Goal: Transaction & Acquisition: Obtain resource

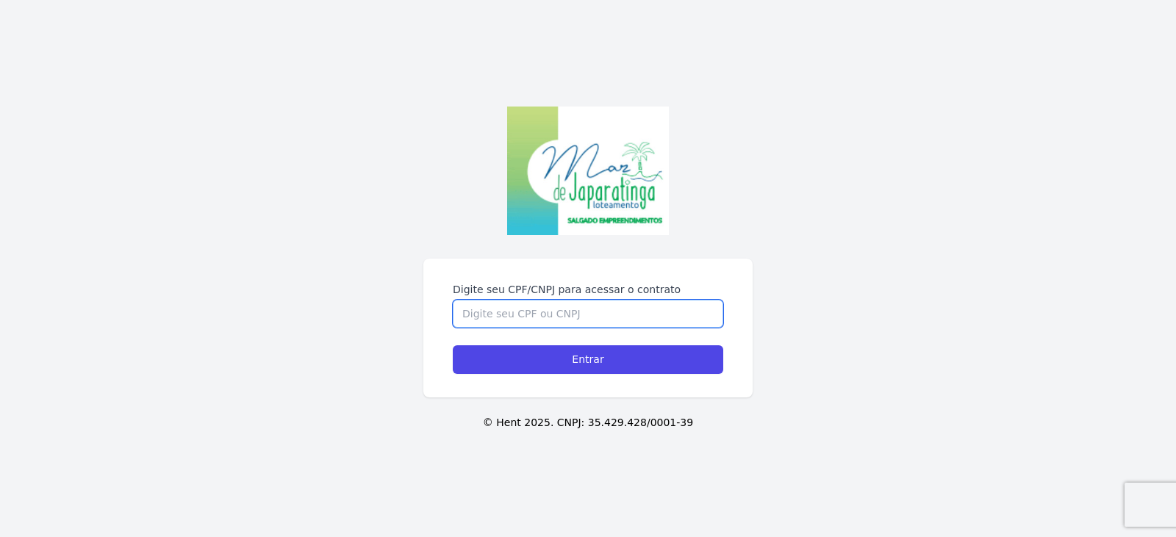
click at [476, 315] on input "Digite seu CPF/CNPJ para acessar o contrato" at bounding box center [588, 314] width 271 height 28
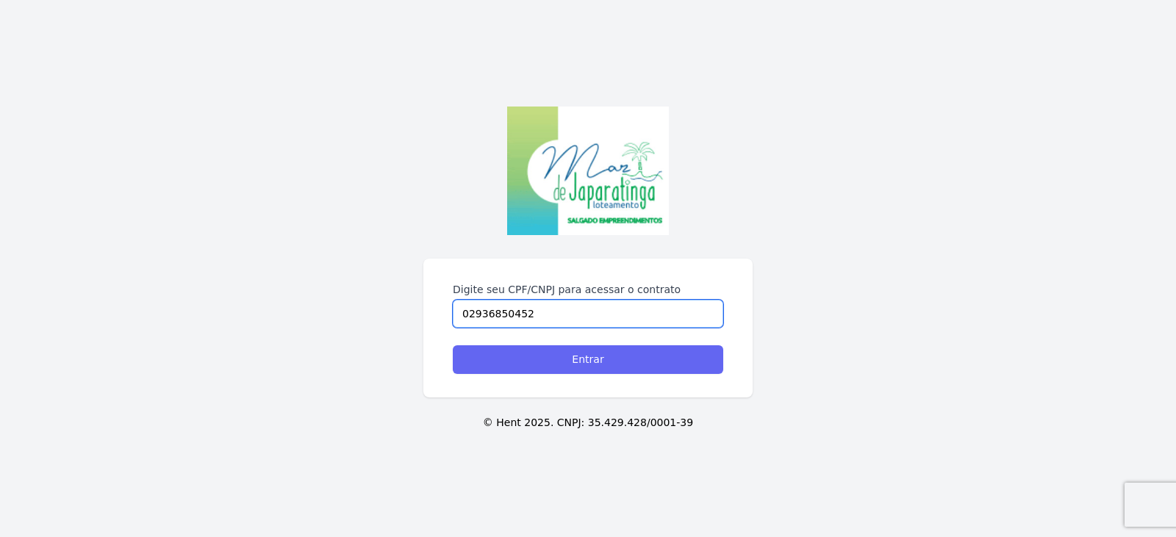
type input "02936850452"
click at [537, 367] on input "Entrar" at bounding box center [588, 359] width 271 height 29
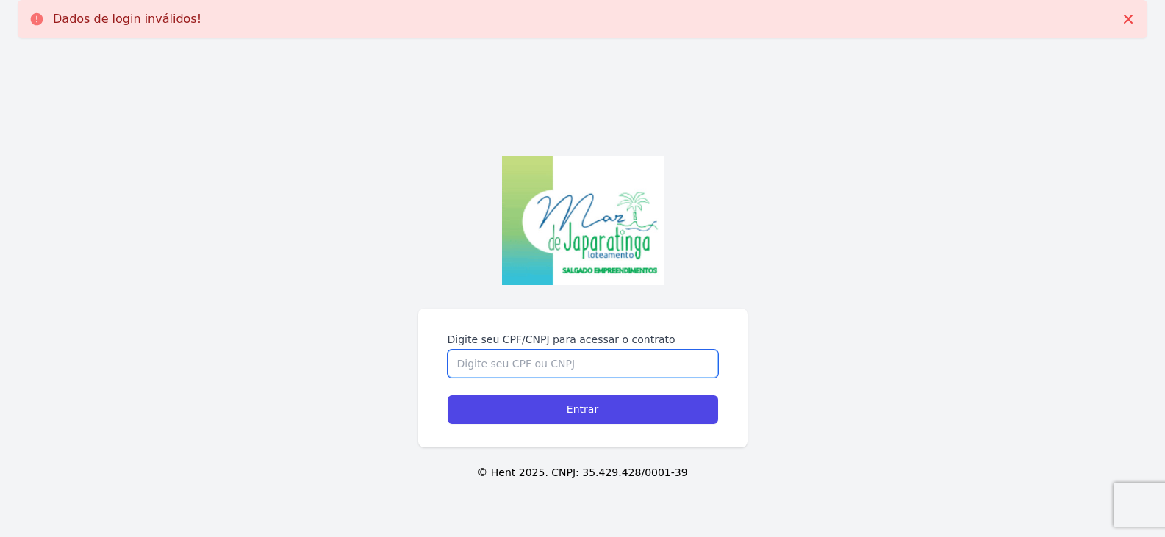
click at [537, 367] on input "Digite seu CPF/CNPJ para acessar o contrato" at bounding box center [583, 364] width 271 height 28
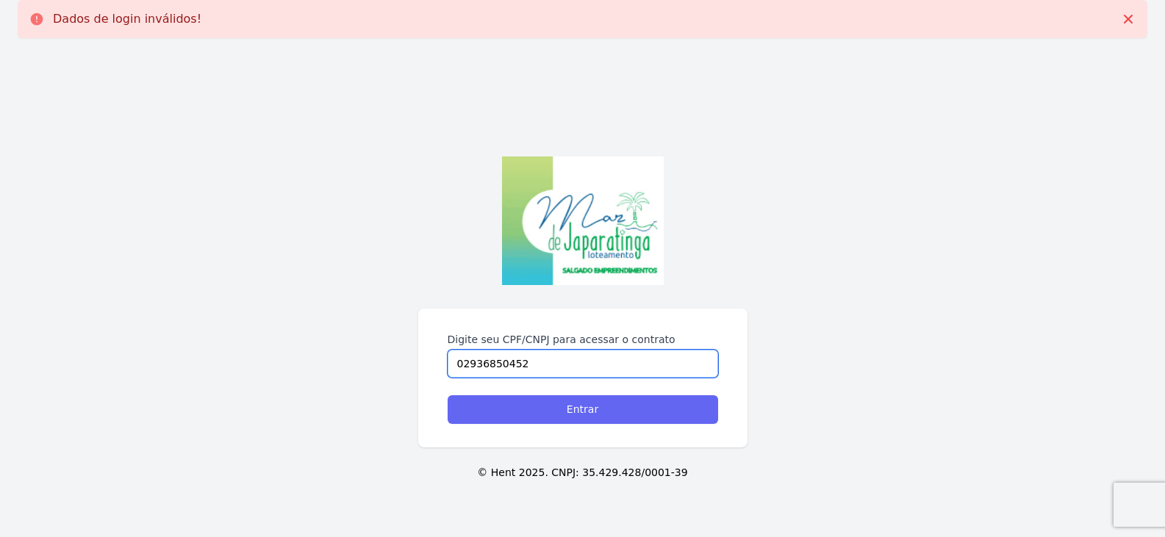
type input "02936850452"
click at [564, 405] on input "Entrar" at bounding box center [583, 409] width 271 height 29
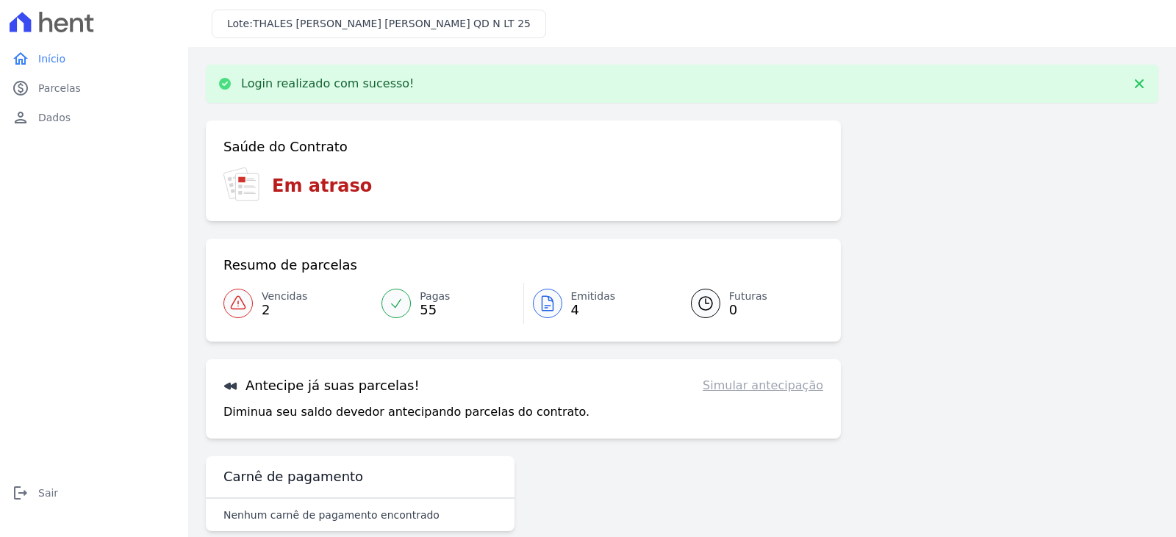
click at [271, 298] on span "Vencidas" at bounding box center [285, 296] width 46 height 15
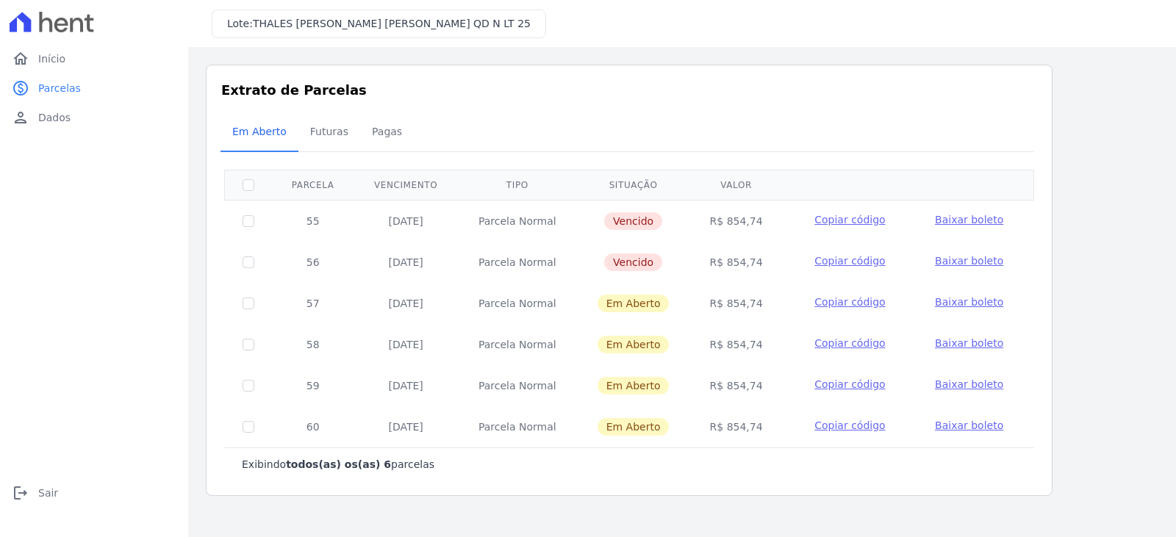
click at [950, 219] on span "Baixar boleto" at bounding box center [969, 220] width 68 height 12
click at [252, 219] on input "checkbox" at bounding box center [249, 221] width 12 height 12
checkbox input "true"
click at [961, 217] on span "Baixar boleto" at bounding box center [969, 220] width 68 height 12
